Goal: Navigation & Orientation: Find specific page/section

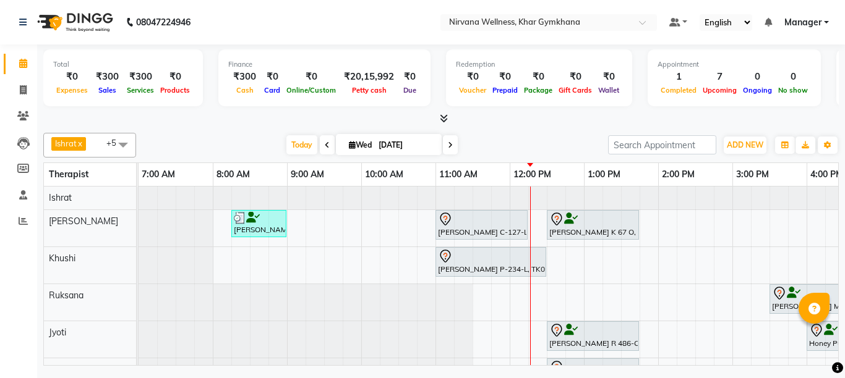
scroll to position [0, 223]
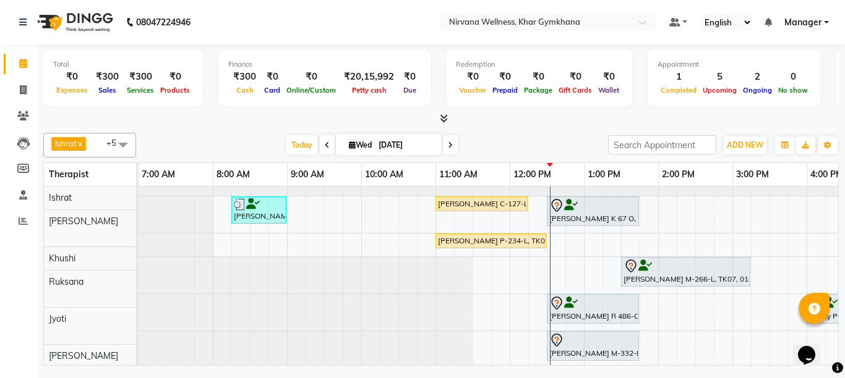
scroll to position [27, 0]
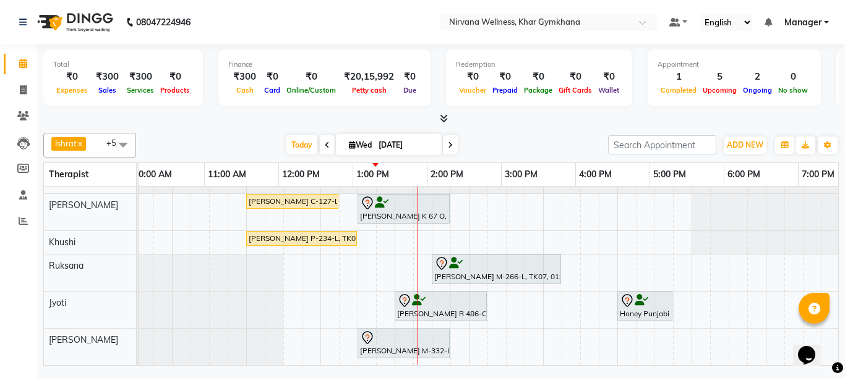
scroll to position [27, 231]
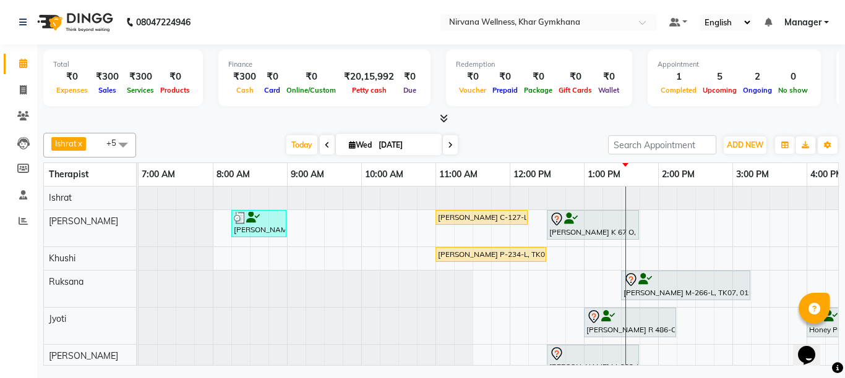
scroll to position [27, 0]
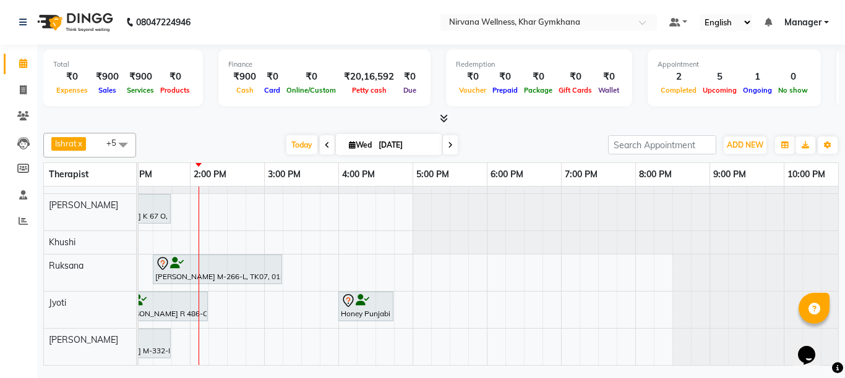
scroll to position [0, 466]
